Goal: Task Accomplishment & Management: Manage account settings

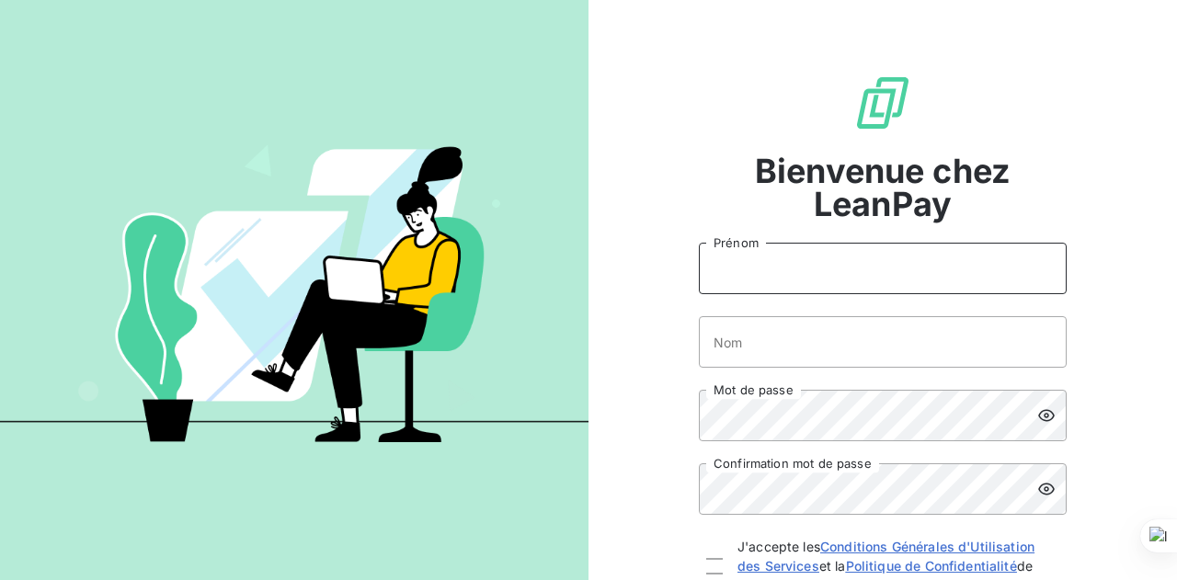
click at [855, 271] on input "Prénom" at bounding box center [883, 268] width 368 height 51
type input "Laurielle"
type input "MOUSSA"
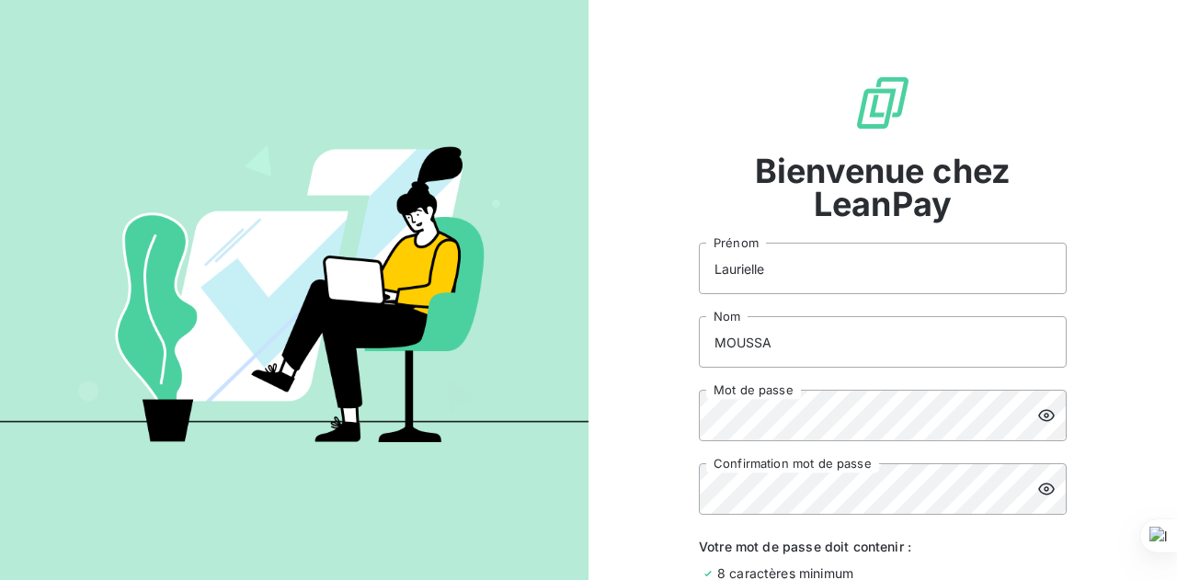
click at [1037, 415] on icon at bounding box center [1046, 415] width 18 height 18
click at [1043, 499] on div at bounding box center [1051, 488] width 29 height 51
click at [1041, 415] on icon at bounding box center [1046, 415] width 18 height 18
click at [1037, 410] on icon at bounding box center [1046, 415] width 18 height 18
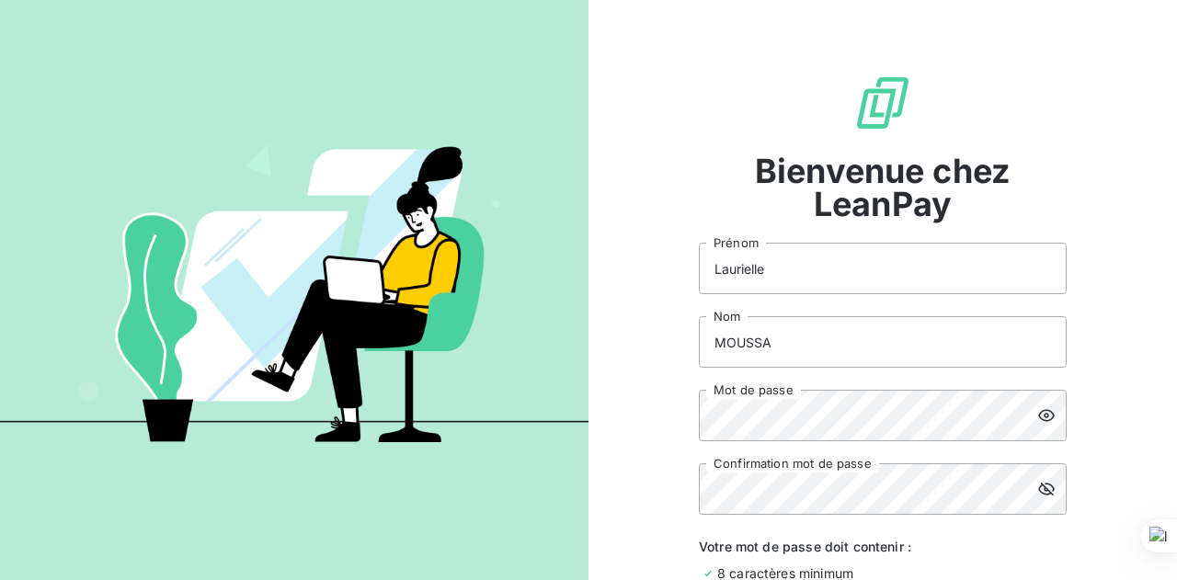
click at [1038, 489] on icon at bounding box center [1046, 489] width 18 height 18
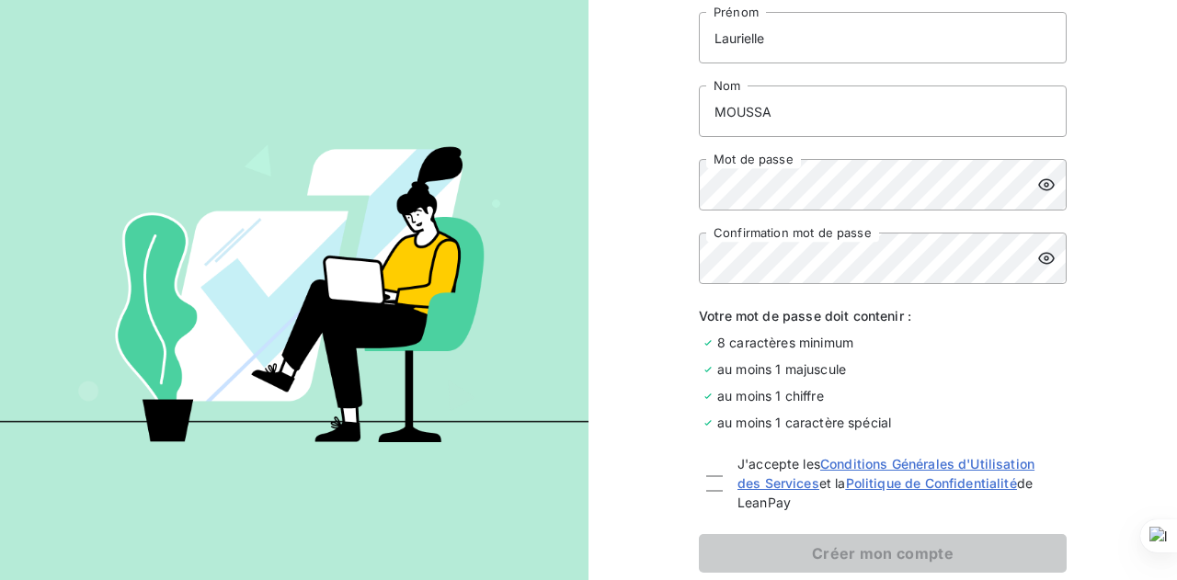
scroll to position [276, 0]
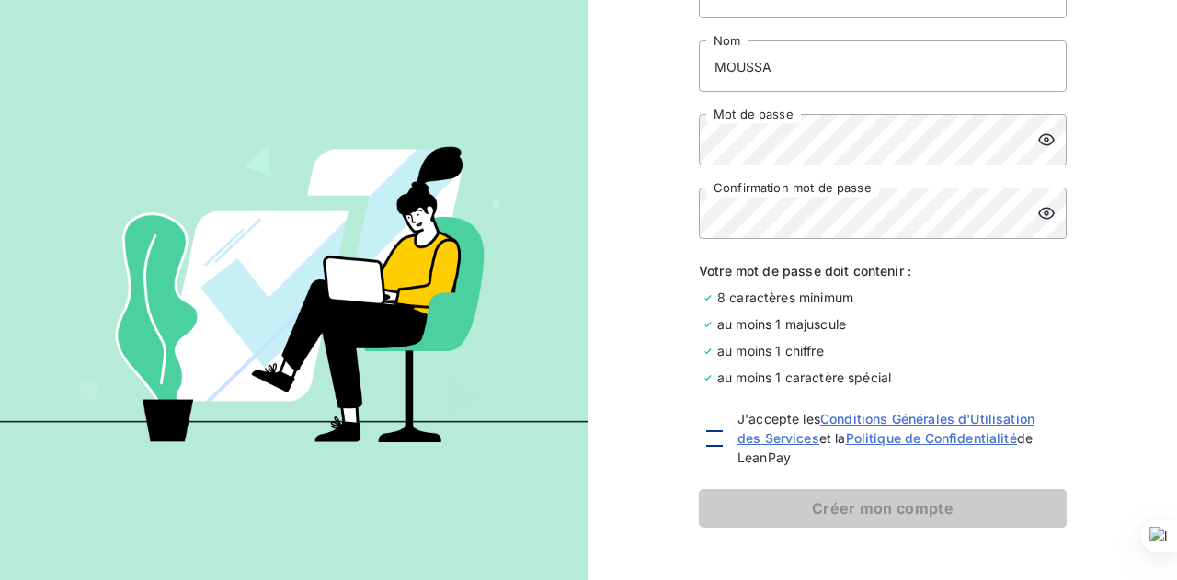
click at [710, 440] on div at bounding box center [714, 438] width 17 height 17
checkbox input "true"
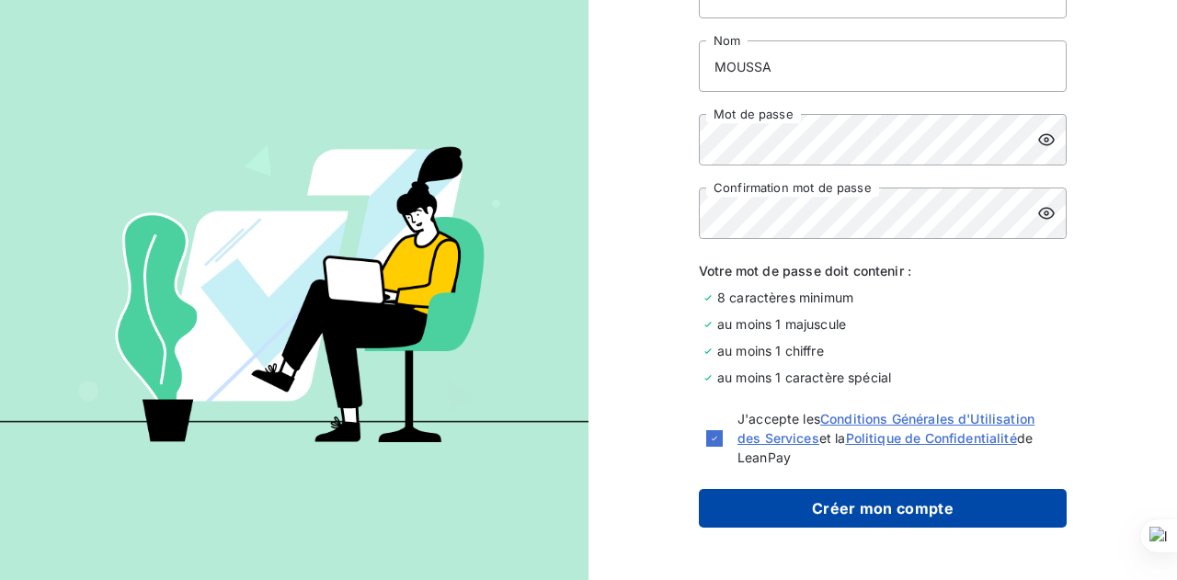
click at [815, 514] on button "Créer mon compte" at bounding box center [883, 508] width 368 height 39
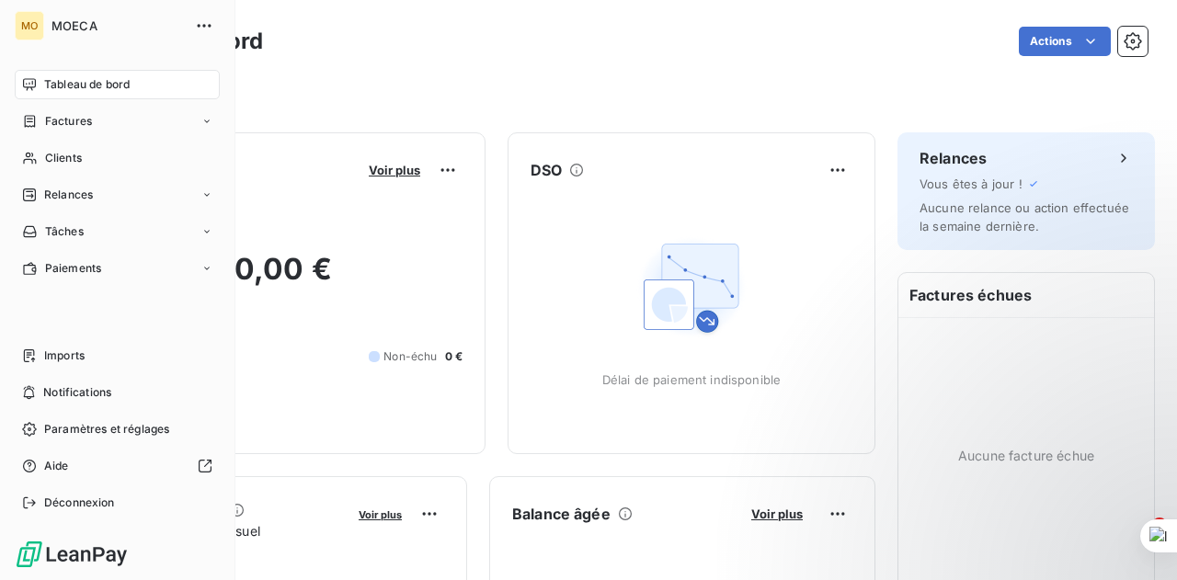
click at [70, 86] on span "Tableau de bord" at bounding box center [86, 84] width 85 height 17
click at [77, 125] on span "Factures" at bounding box center [68, 121] width 47 height 17
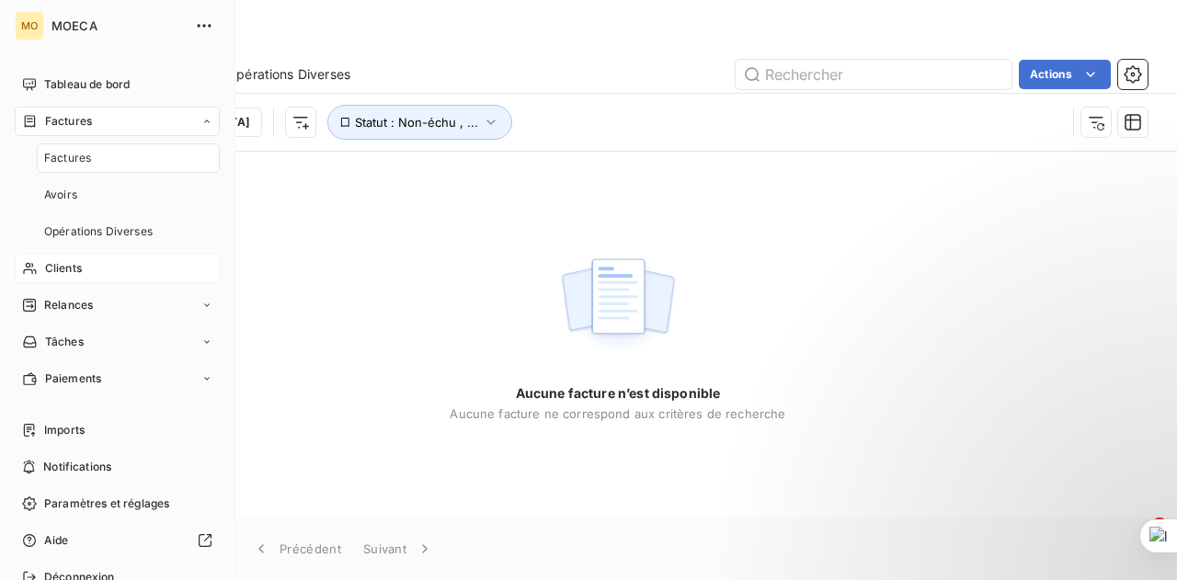
click at [89, 267] on div "Clients" at bounding box center [117, 268] width 205 height 29
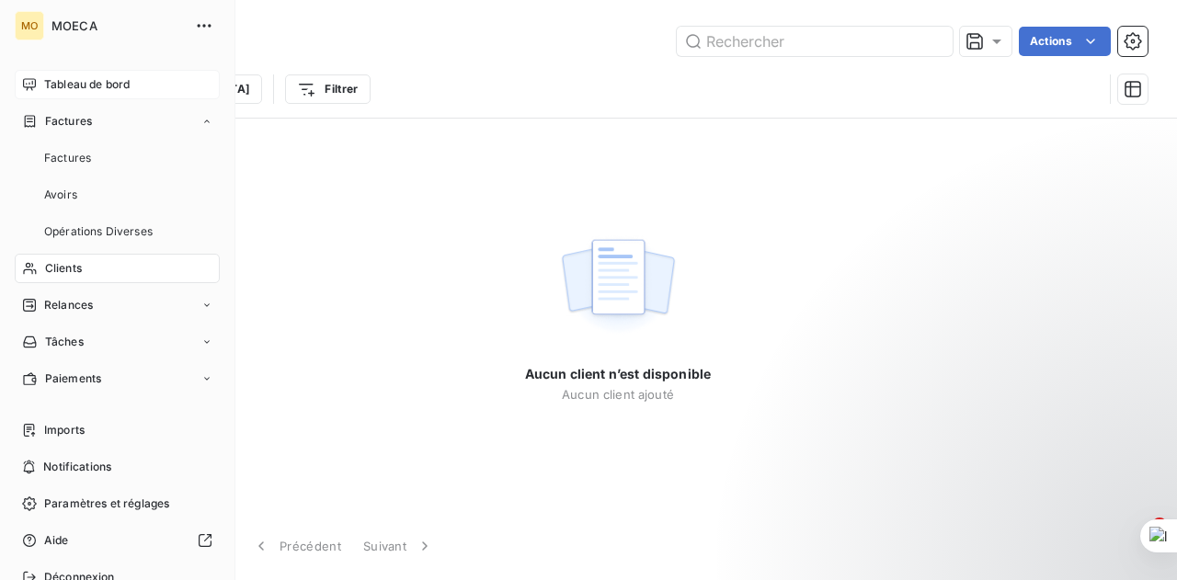
click at [132, 88] on div "Tableau de bord" at bounding box center [117, 84] width 205 height 29
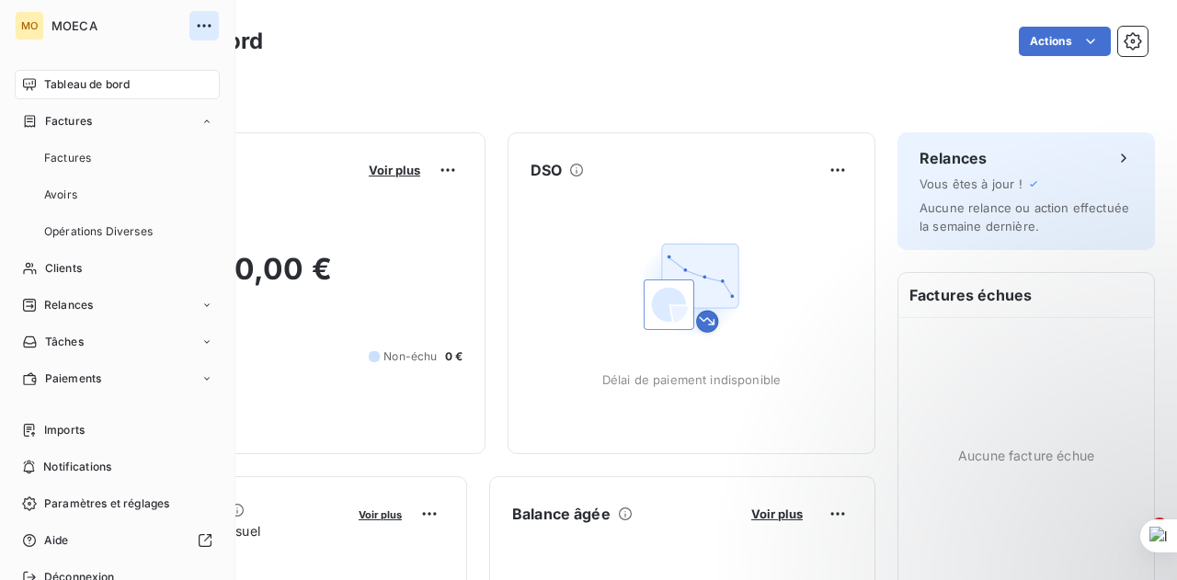
click at [195, 28] on icon "button" at bounding box center [204, 26] width 18 height 18
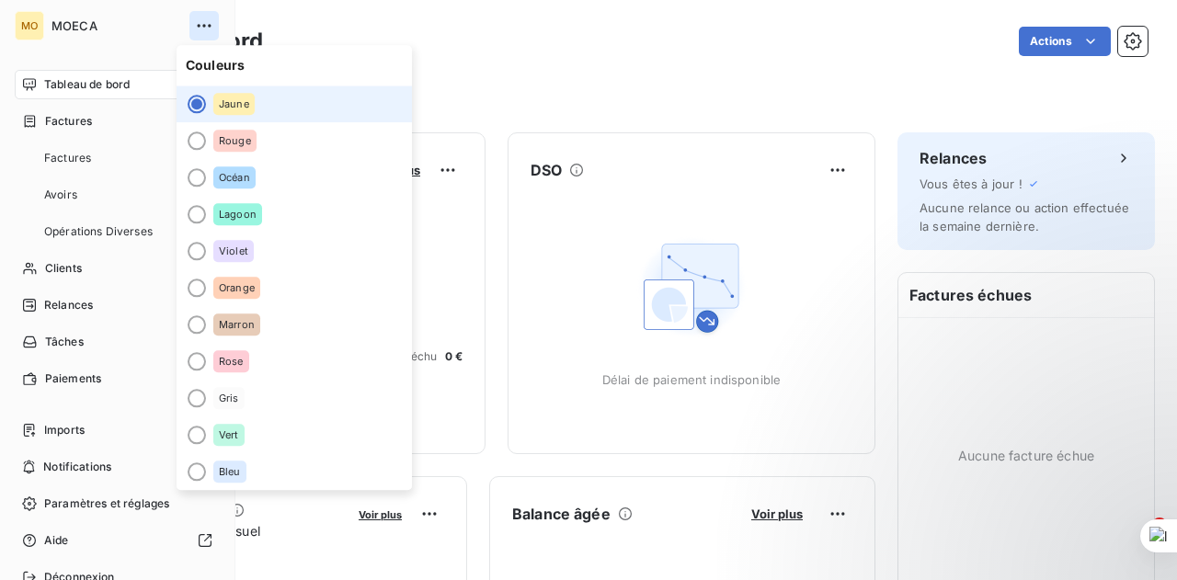
click at [195, 28] on icon "button" at bounding box center [204, 26] width 18 height 18
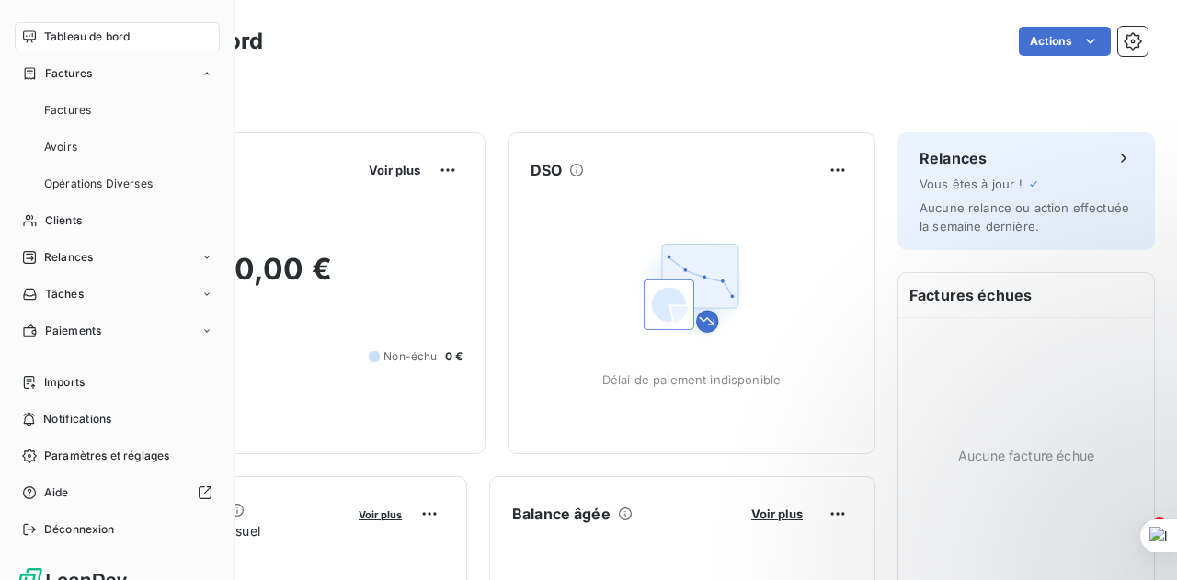
scroll to position [74, 0]
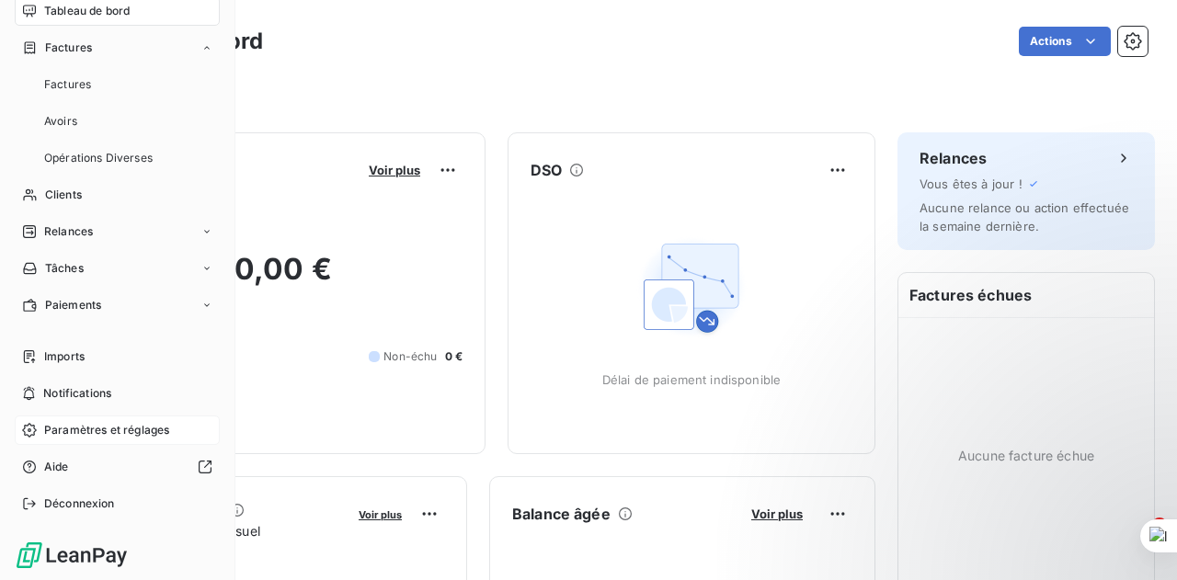
click at [70, 424] on span "Paramètres et réglages" at bounding box center [106, 430] width 125 height 17
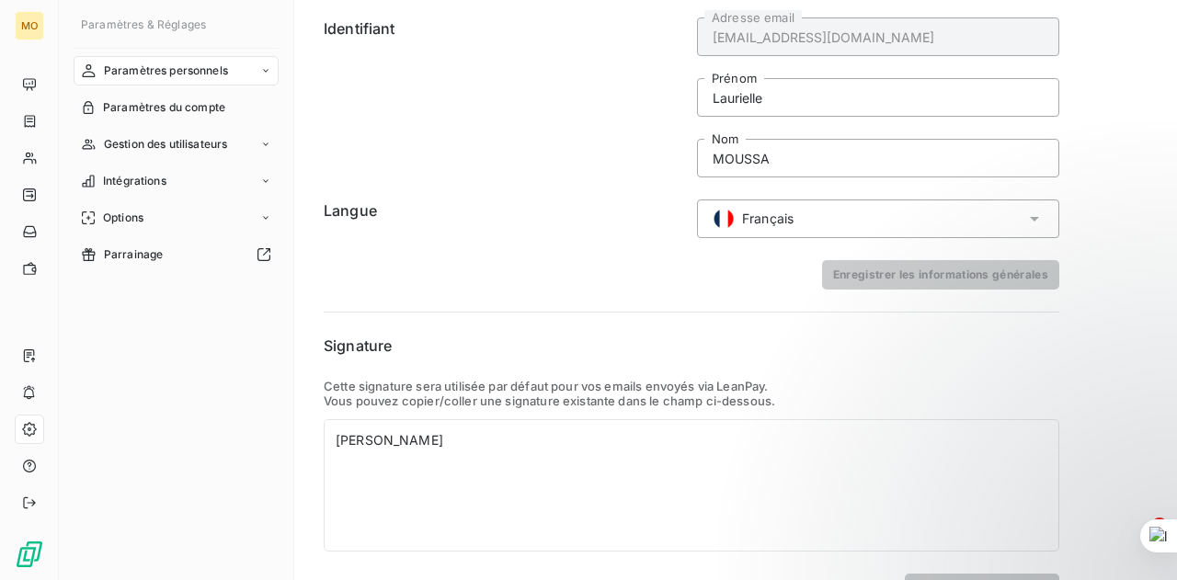
scroll to position [112, 0]
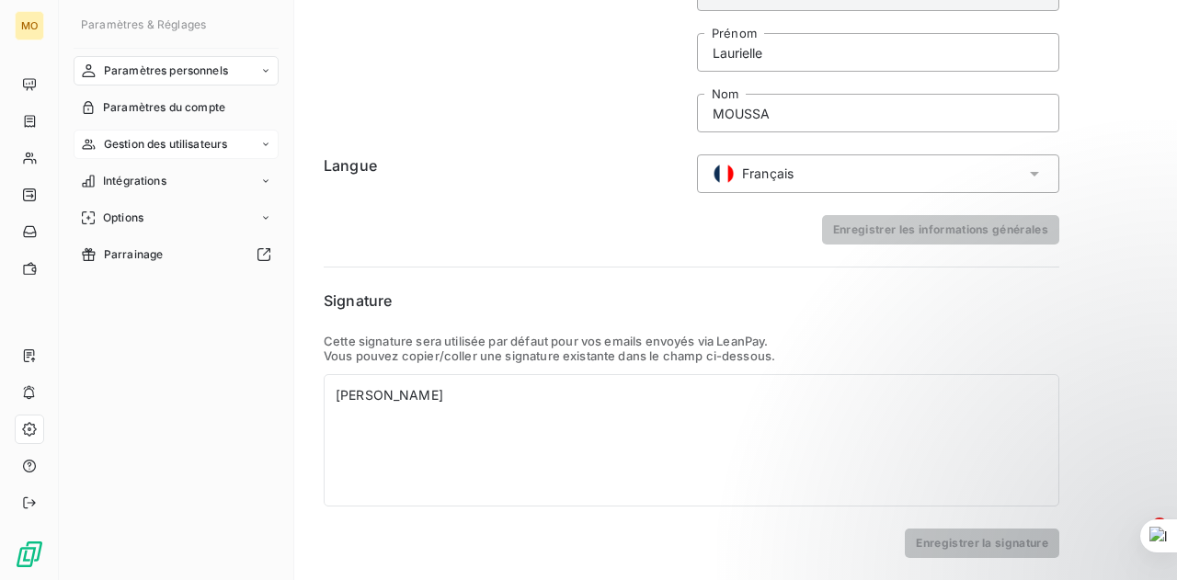
click at [160, 149] on span "Gestion des utilisateurs" at bounding box center [166, 144] width 124 height 17
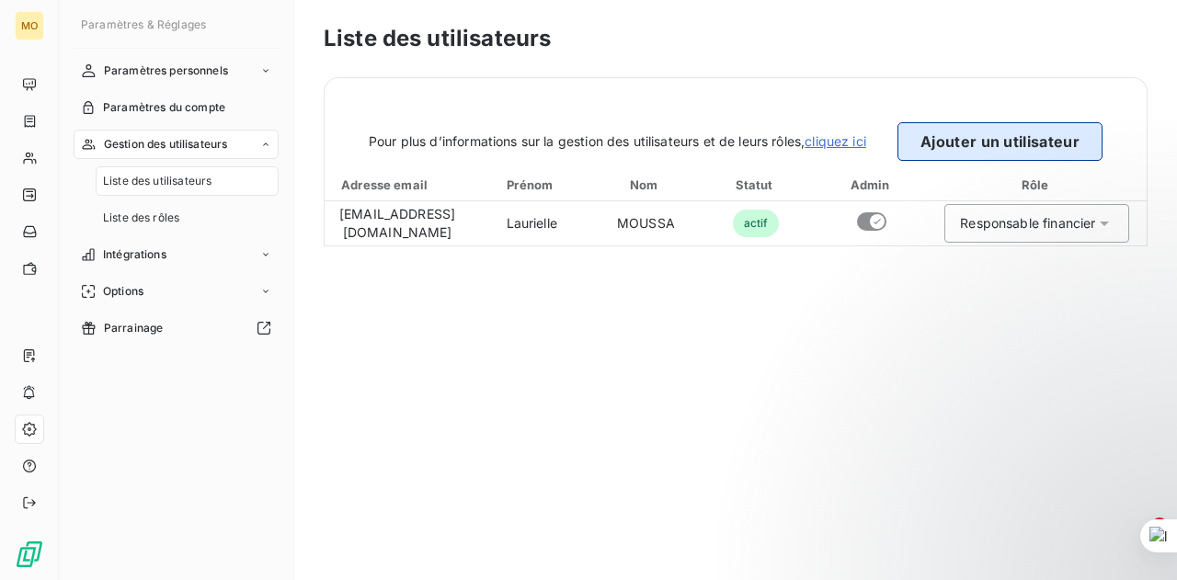
click at [972, 129] on button "Ajouter un utilisateur" at bounding box center [999, 141] width 205 height 39
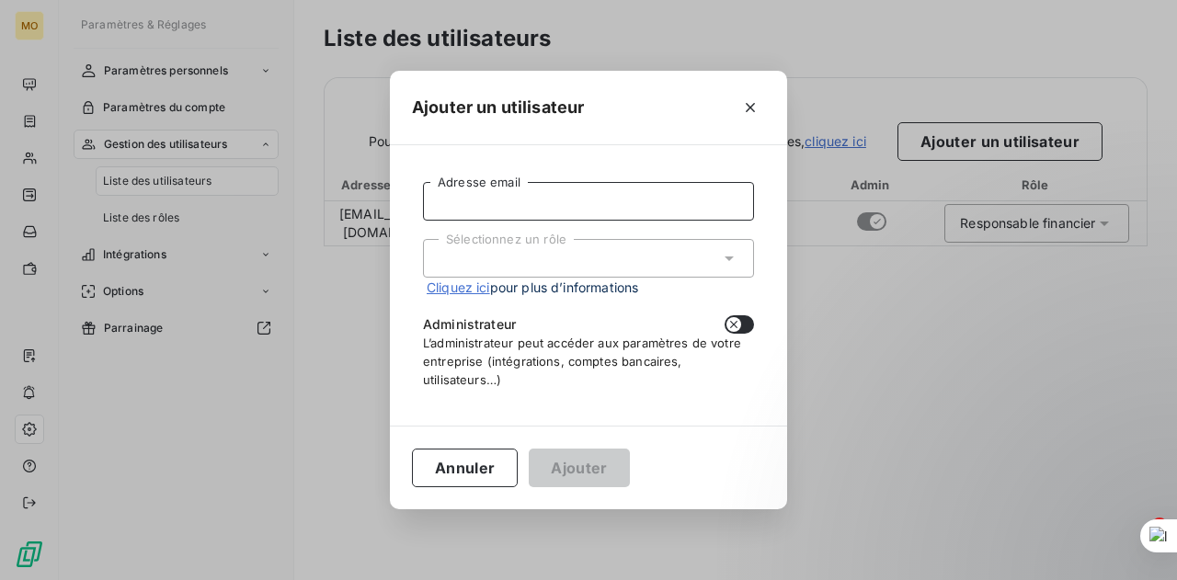
click at [546, 203] on input "Adresse email" at bounding box center [588, 201] width 331 height 39
type input "[EMAIL_ADDRESS][DOMAIN_NAME]"
click at [582, 243] on div "Sélectionnez un rôle" at bounding box center [588, 258] width 331 height 39
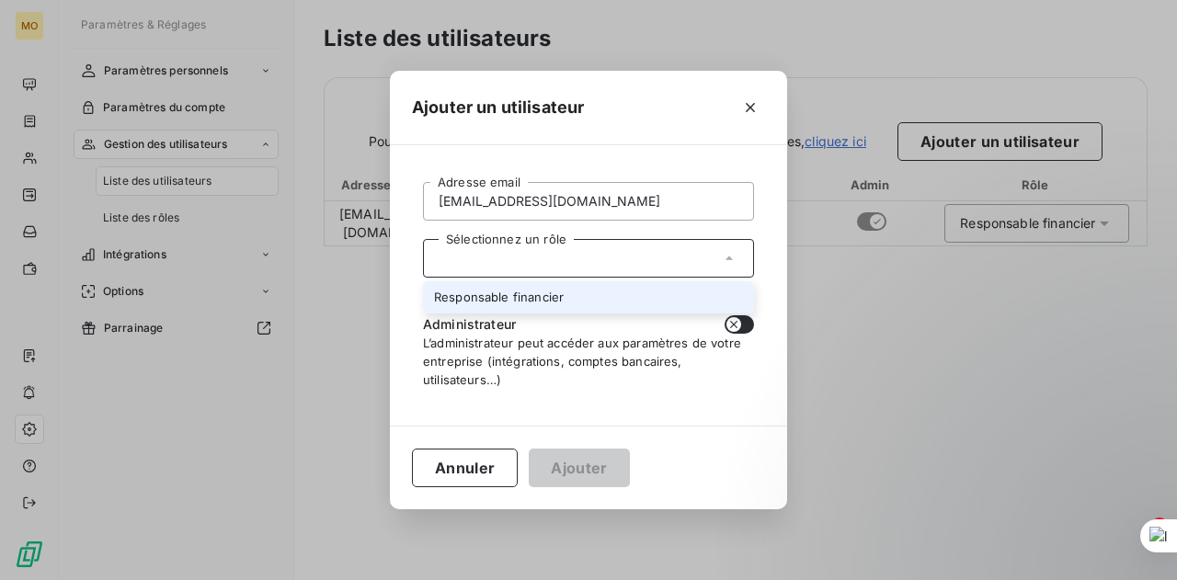
click at [546, 289] on li "Responsable financier" at bounding box center [588, 297] width 331 height 32
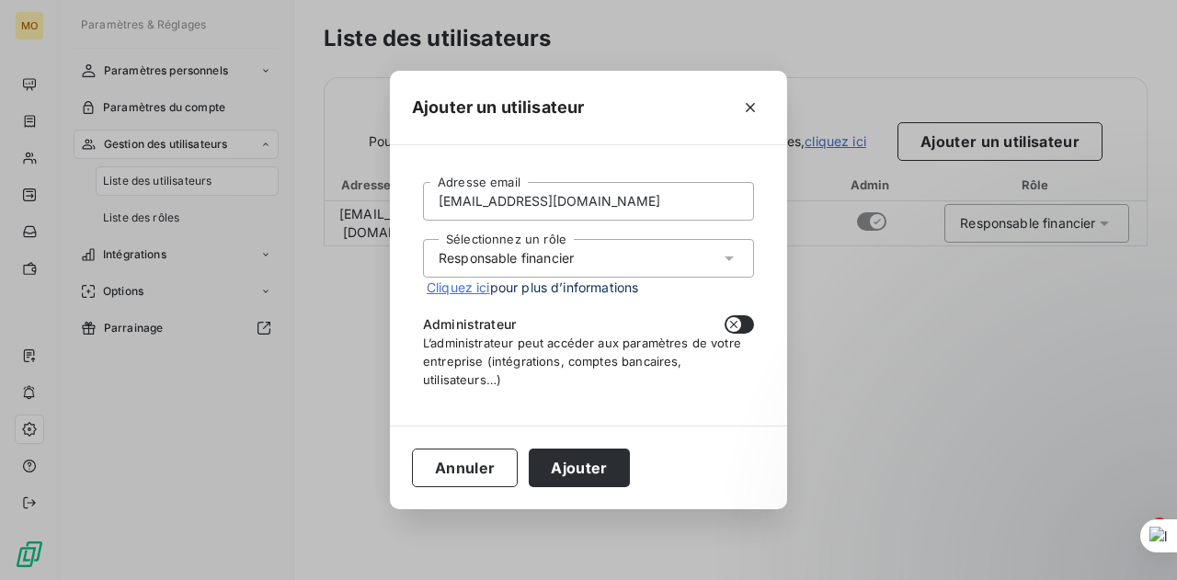
click at [744, 324] on button "button" at bounding box center [738, 324] width 29 height 18
click at [746, 322] on icon "button" at bounding box center [744, 324] width 15 height 15
checkbox input "false"
click at [585, 475] on button "Ajouter" at bounding box center [579, 468] width 100 height 39
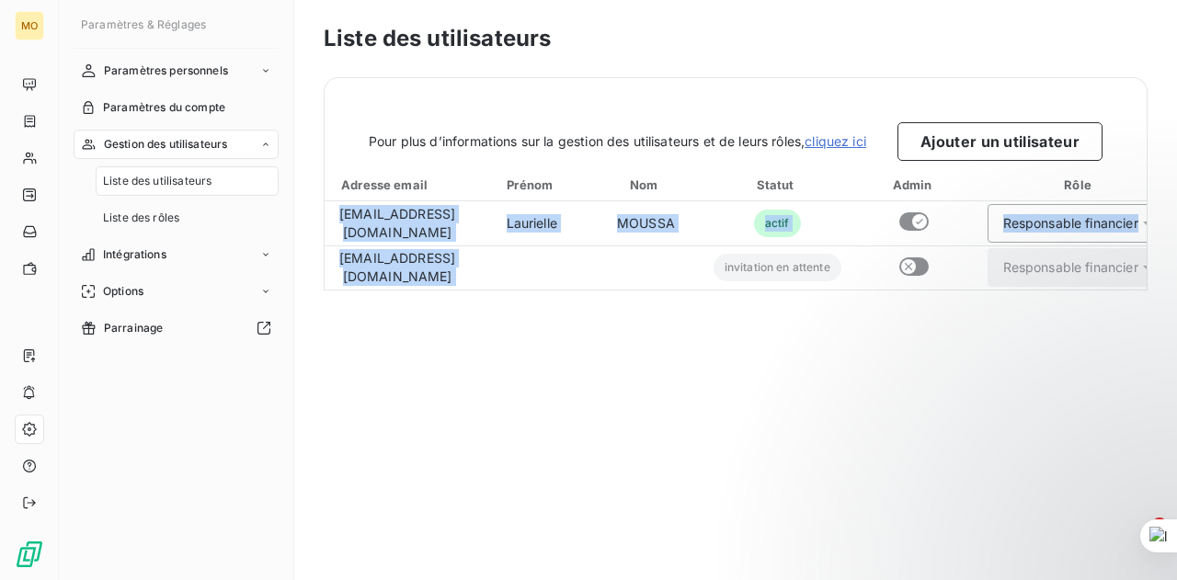
drag, startPoint x: 749, startPoint y: 284, endPoint x: 1003, endPoint y: 299, distance: 254.1
click at [1003, 299] on div "Liste des utilisateurs Pour plus d’informations sur la gestion des utilisateurs…" at bounding box center [735, 290] width 882 height 580
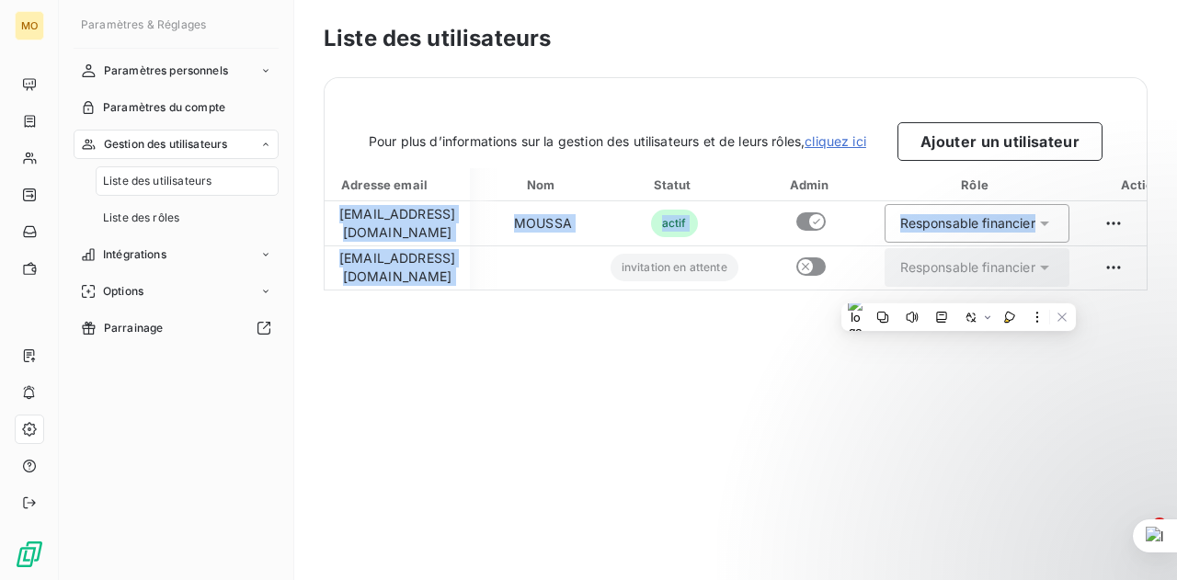
scroll to position [0, 120]
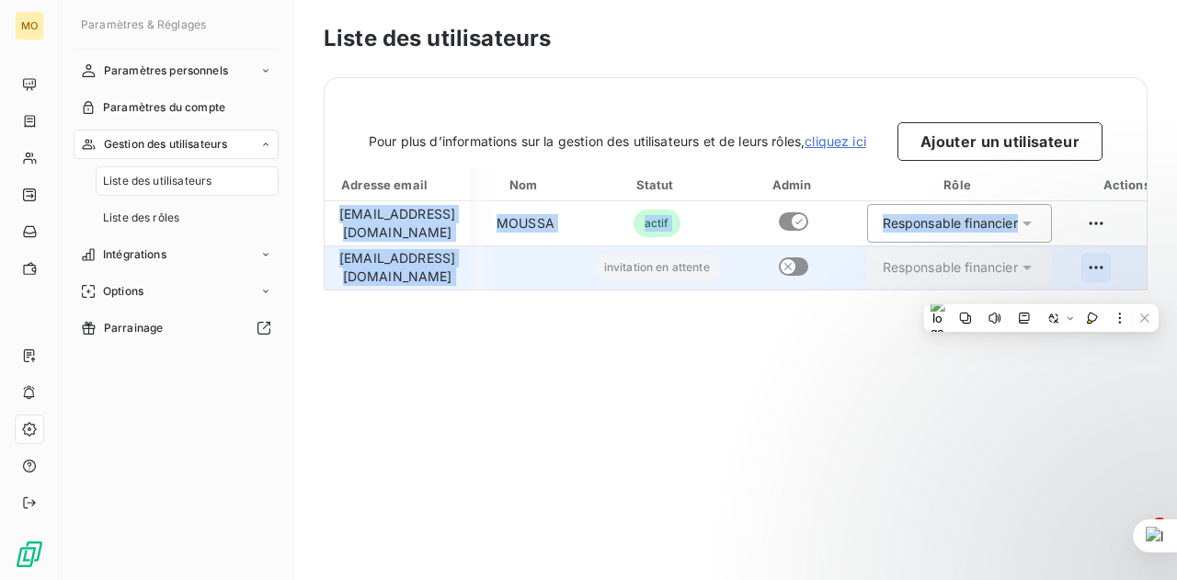
click at [1134, 266] on html "MO Paramètres & Réglages Paramètres personnels Paramètres du compte Gestion des…" at bounding box center [588, 290] width 1177 height 580
drag, startPoint x: 668, startPoint y: 297, endPoint x: 482, endPoint y: 283, distance: 187.1
click at [504, 284] on html "MO Paramètres & Réglages Paramètres personnels Paramètres du compte Gestion des…" at bounding box center [588, 290] width 1177 height 580
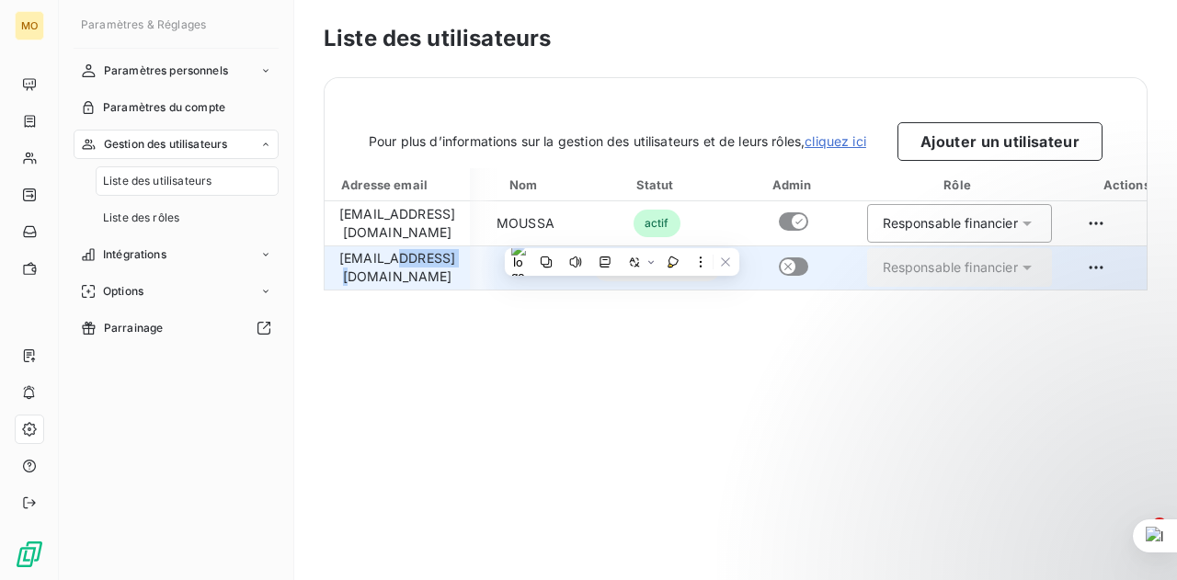
drag, startPoint x: 445, startPoint y: 289, endPoint x: 392, endPoint y: 289, distance: 53.3
click at [392, 289] on td "[EMAIL_ADDRESS][DOMAIN_NAME]" at bounding box center [396, 267] width 145 height 44
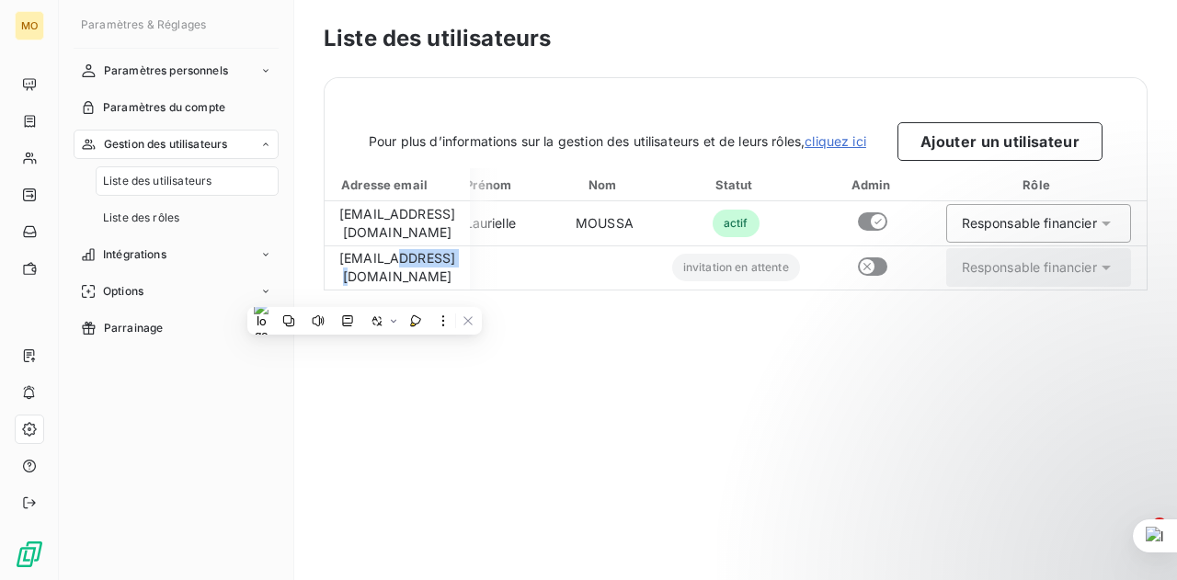
scroll to position [0, 0]
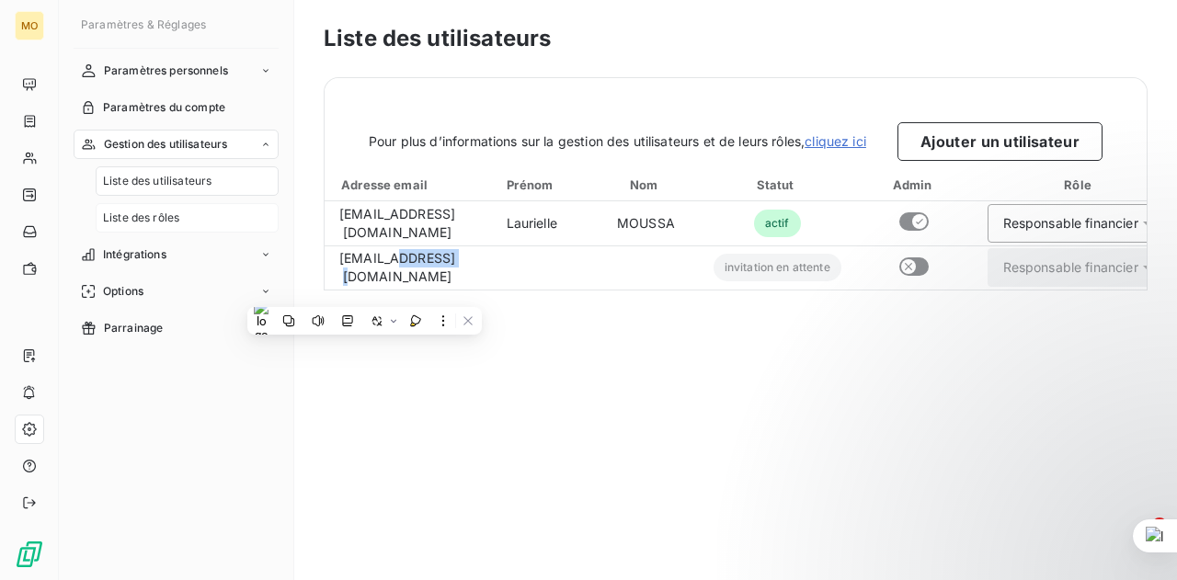
click at [184, 212] on div "Liste des rôles" at bounding box center [187, 217] width 183 height 29
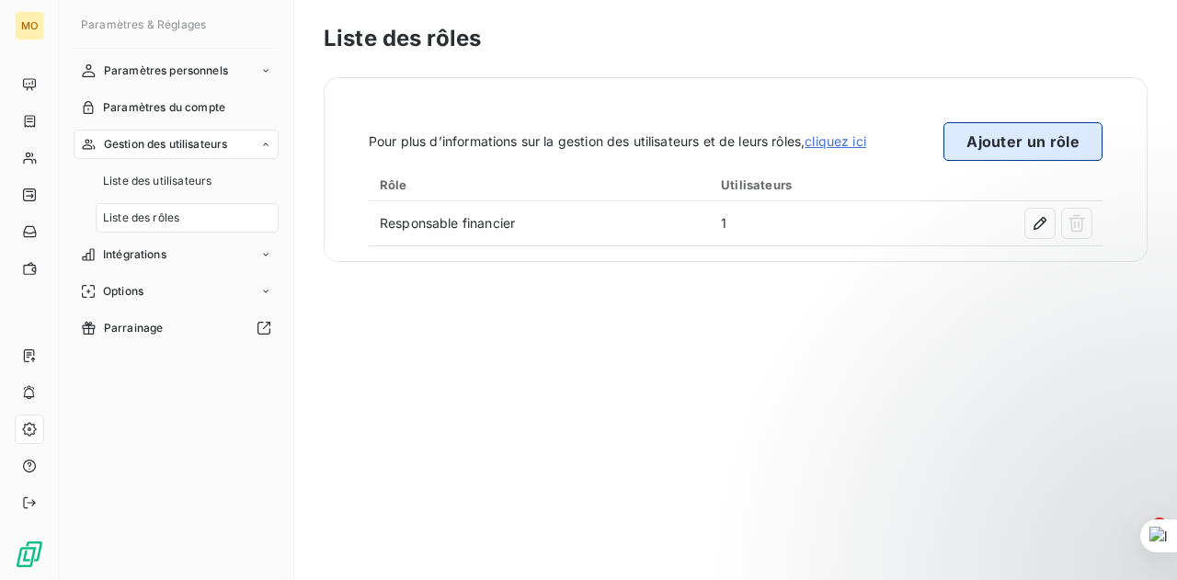
click at [1012, 142] on button "Ajouter un rôle" at bounding box center [1022, 141] width 159 height 39
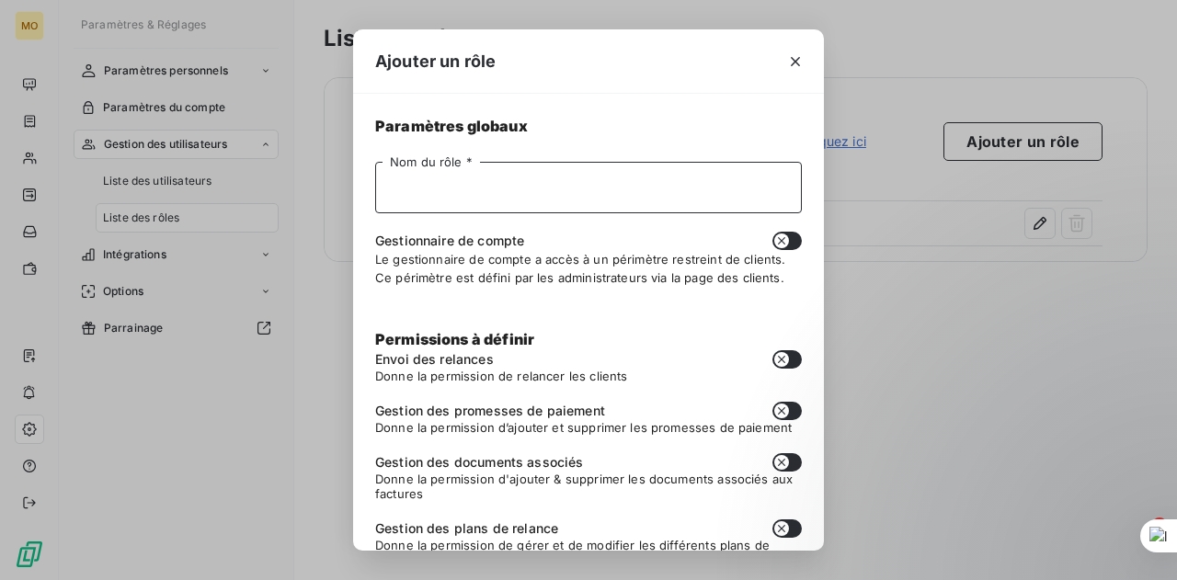
click at [557, 181] on input "Nom du rôle *" at bounding box center [588, 187] width 426 height 51
type input "S"
type input "Chargé de recouvrement"
click at [782, 242] on button "button" at bounding box center [786, 241] width 29 height 18
checkbox input "true"
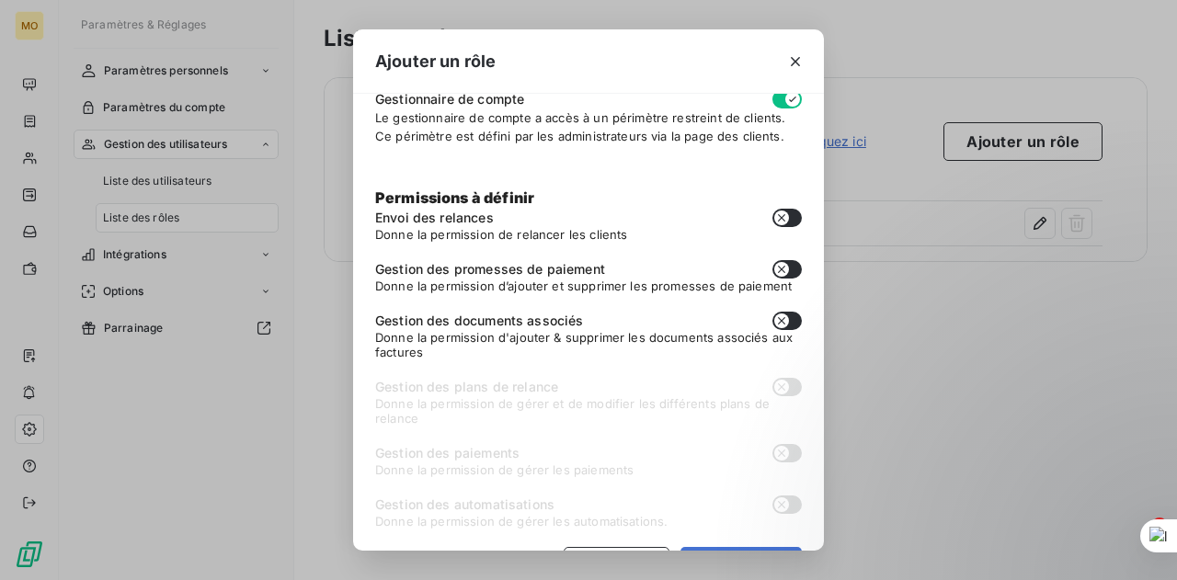
scroll to position [184, 0]
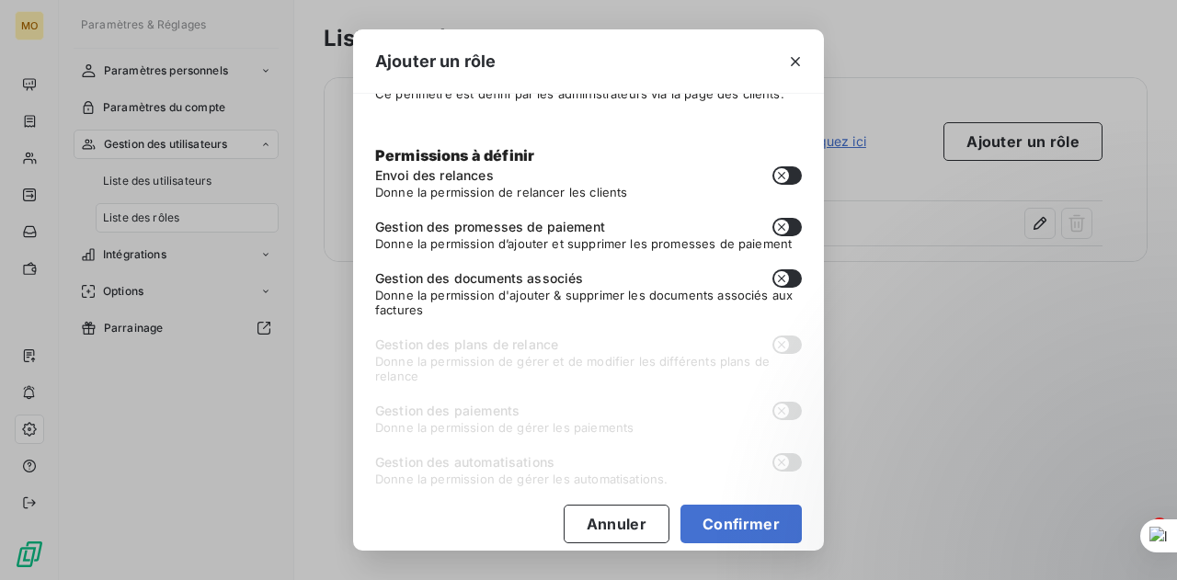
click at [778, 177] on button "button" at bounding box center [786, 175] width 29 height 18
checkbox input "true"
click at [776, 227] on button "button" at bounding box center [786, 227] width 29 height 18
checkbox input "true"
click at [774, 284] on icon "button" at bounding box center [781, 278] width 15 height 15
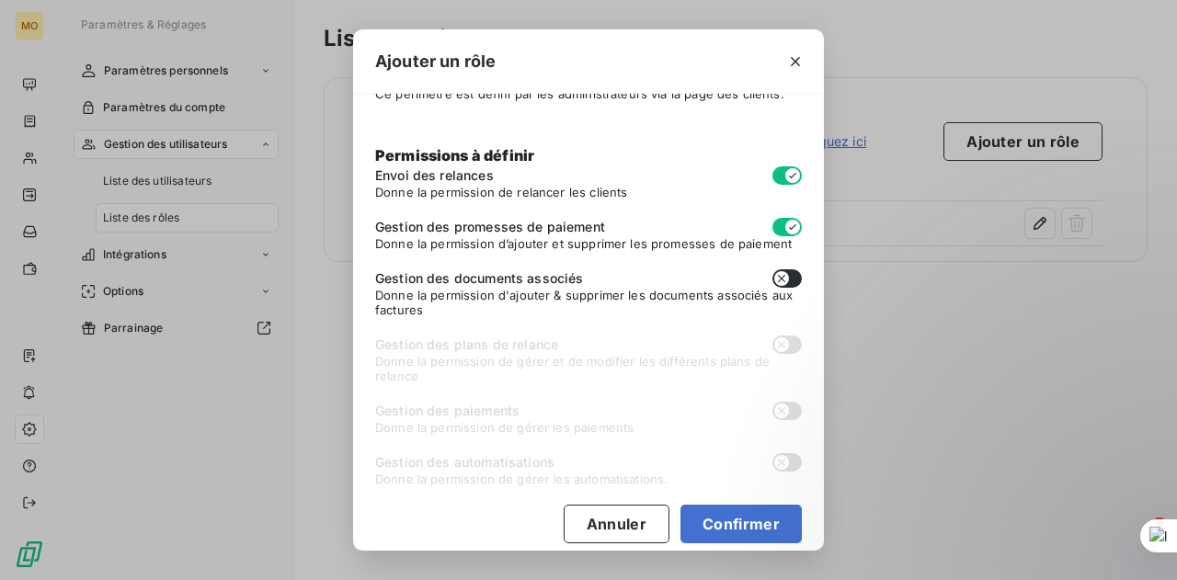
checkbox input "true"
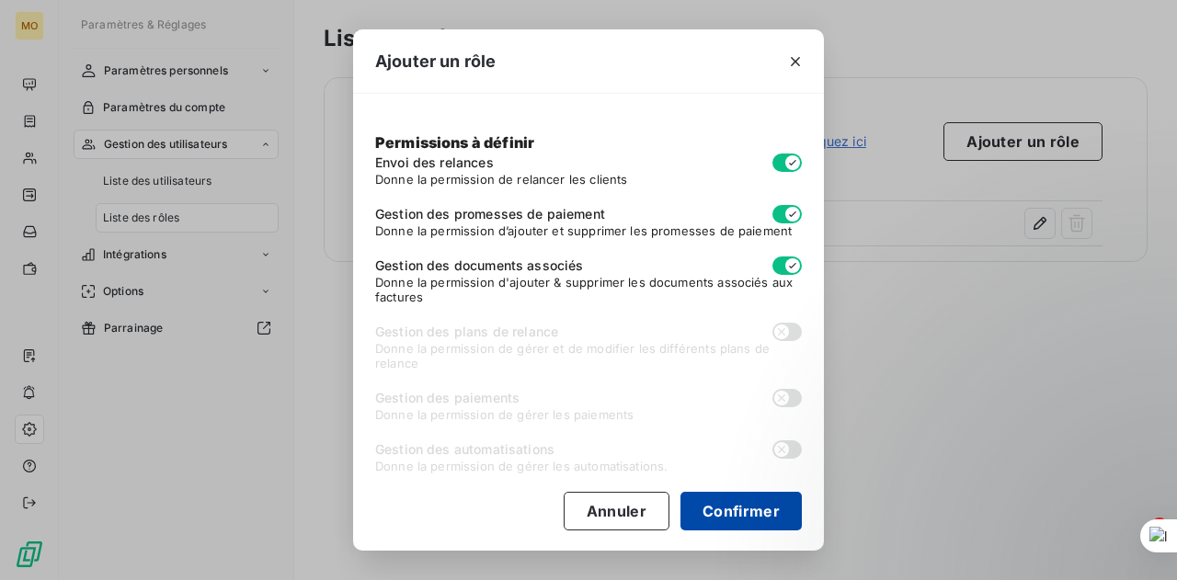
click at [704, 514] on button "Confirmer" at bounding box center [740, 511] width 121 height 39
checkbox input "false"
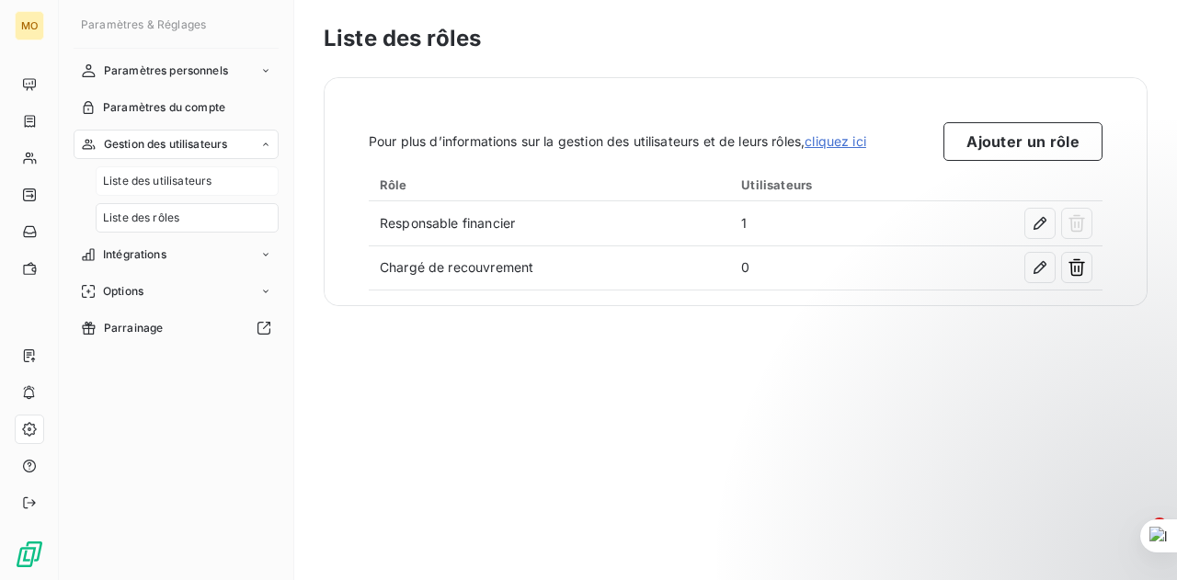
click at [193, 188] on span "Liste des utilisateurs" at bounding box center [157, 181] width 108 height 17
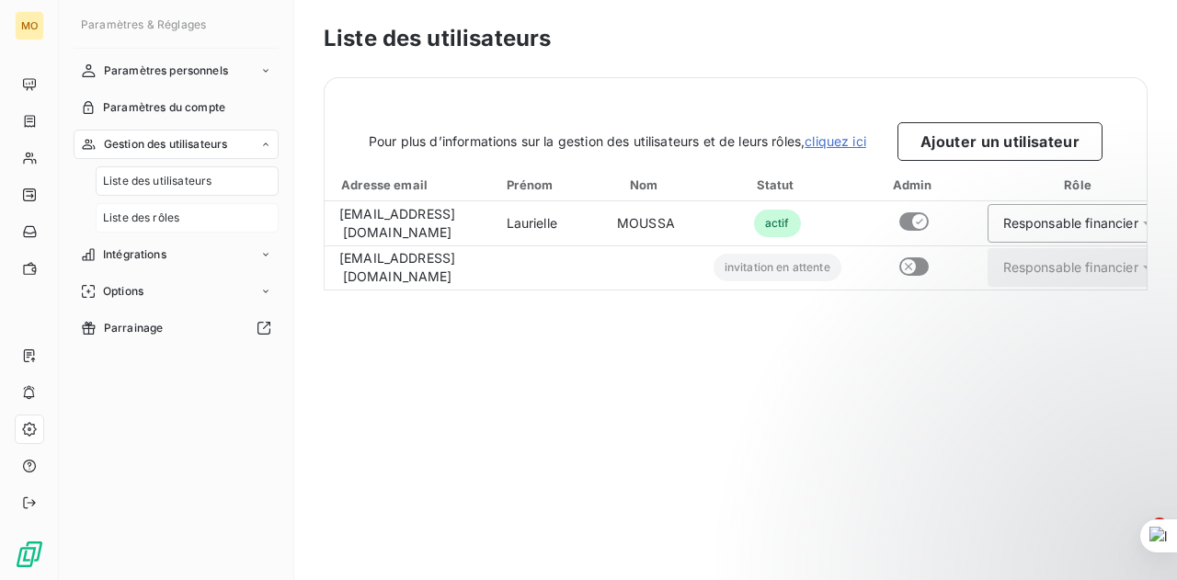
click at [193, 212] on div "Liste des rôles" at bounding box center [187, 217] width 183 height 29
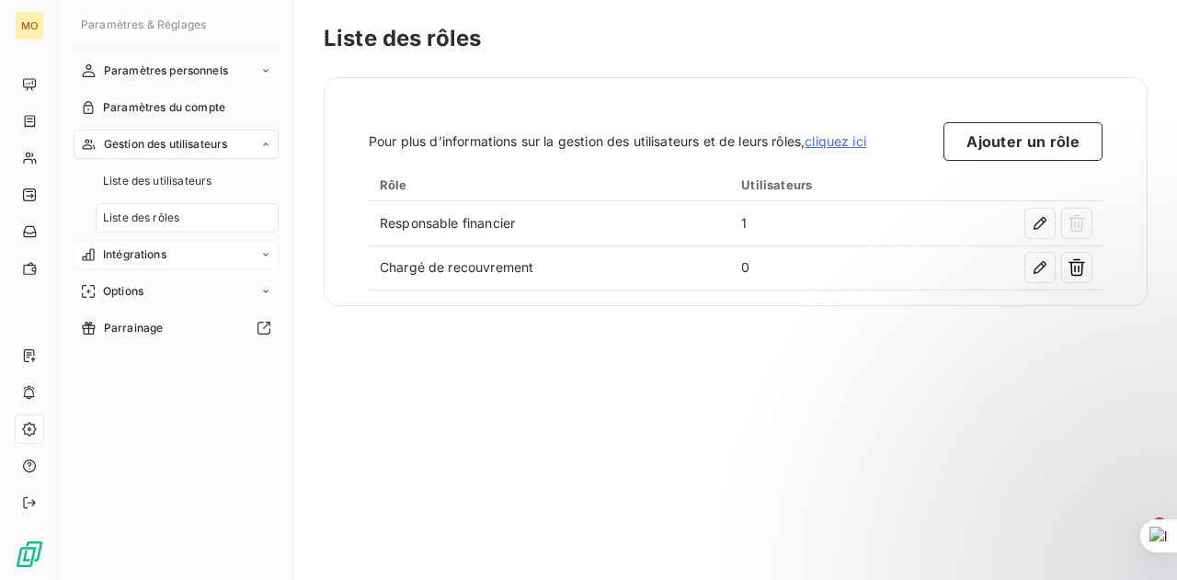
click at [174, 256] on div "Intégrations" at bounding box center [176, 254] width 205 height 29
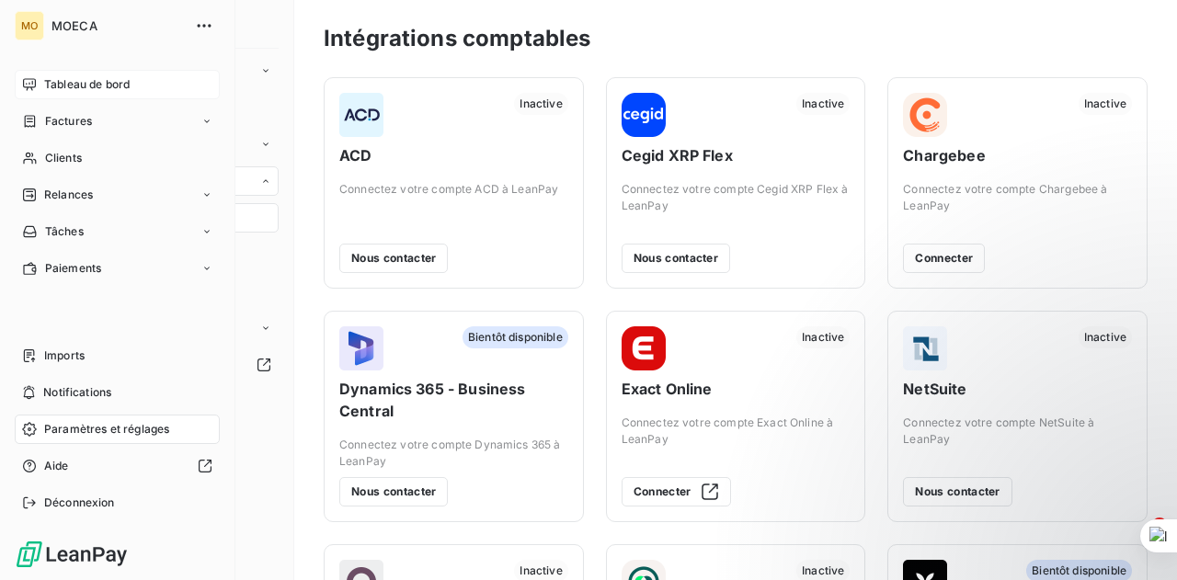
click at [95, 86] on span "Tableau de bord" at bounding box center [86, 84] width 85 height 17
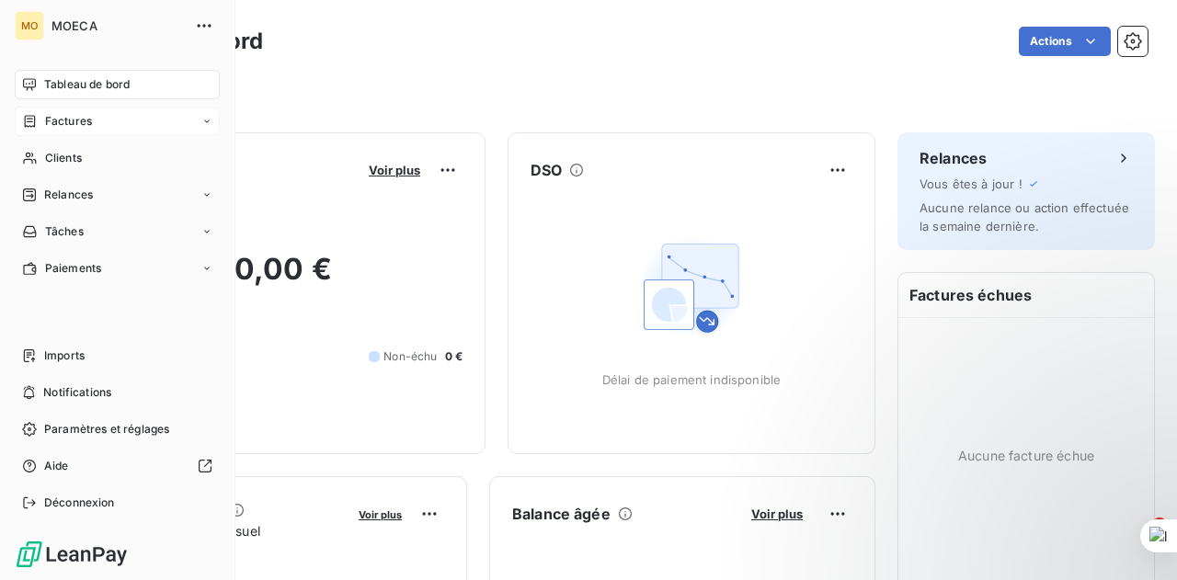
click at [31, 122] on icon at bounding box center [30, 121] width 16 height 15
